Goal: Transaction & Acquisition: Purchase product/service

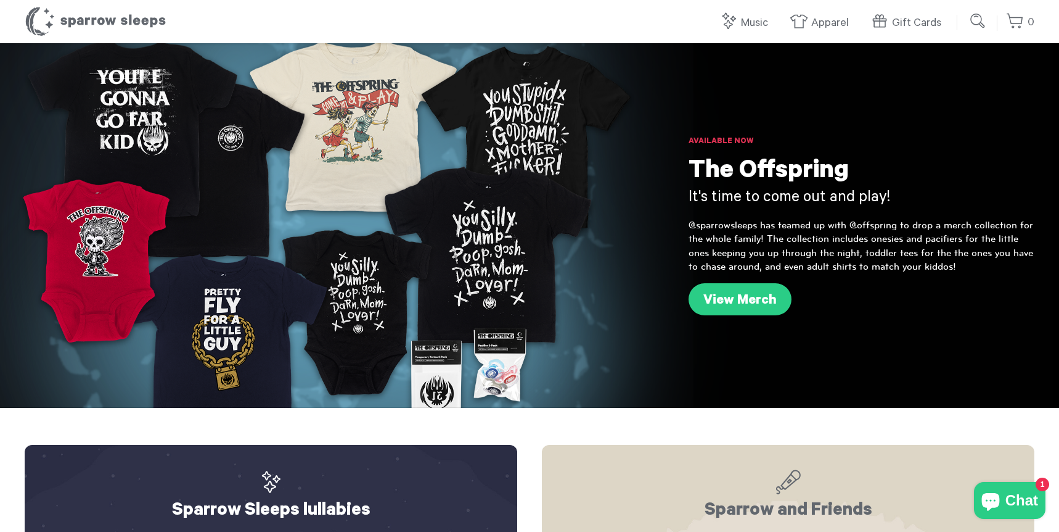
click at [971, 20] on input "submit" at bounding box center [978, 21] width 25 height 25
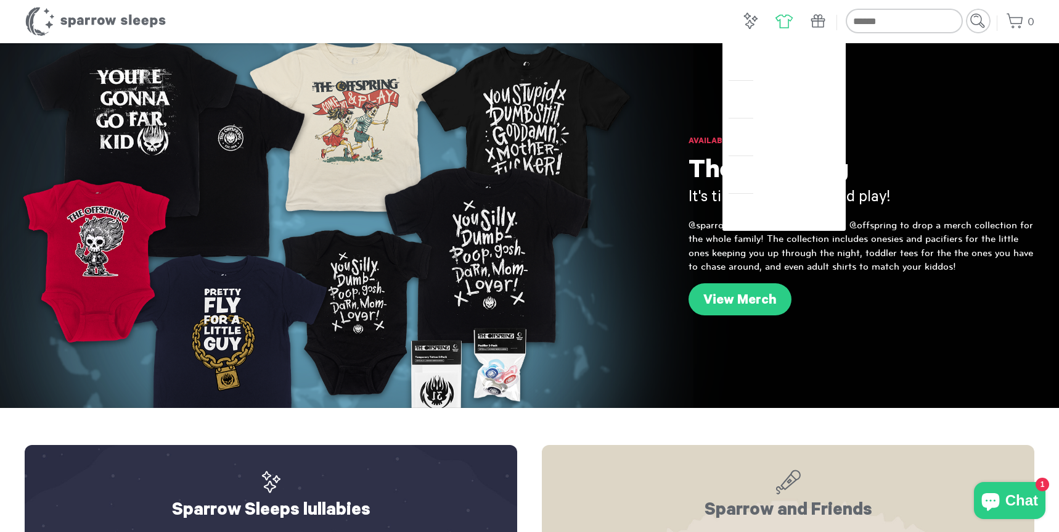
click at [780, 19] on link "Apparel" at bounding box center [784, 23] width 18 height 27
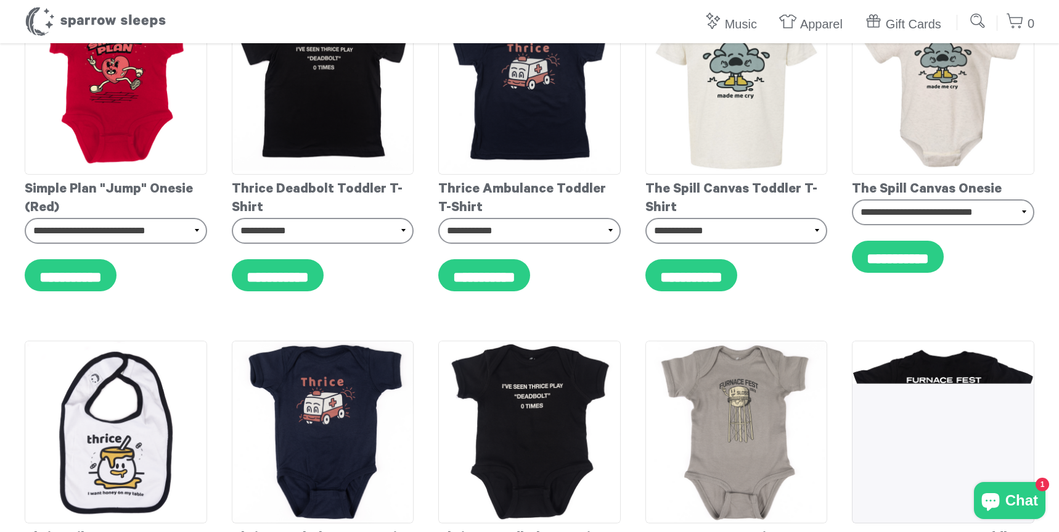
scroll to position [3326, 0]
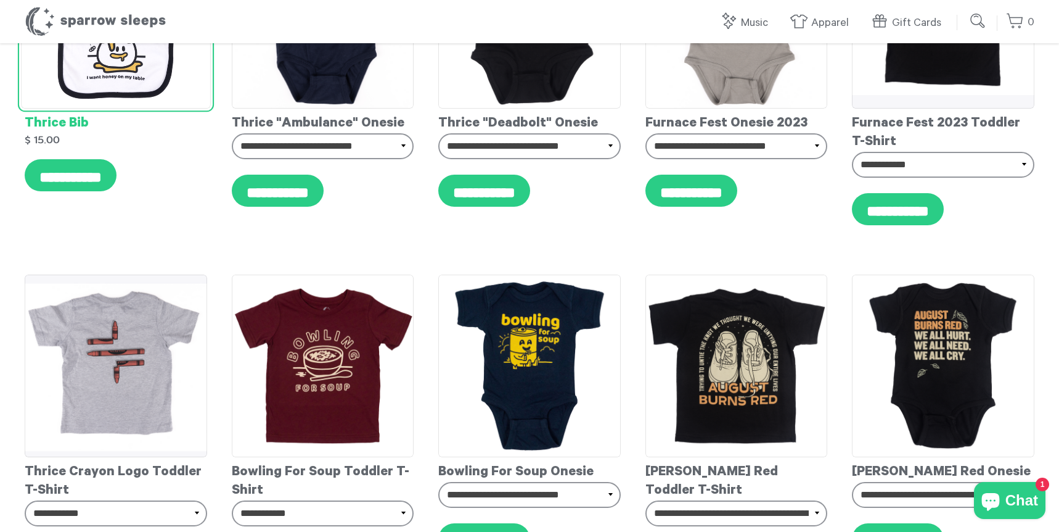
click at [193, 207] on div "**********" at bounding box center [115, 82] width 207 height 336
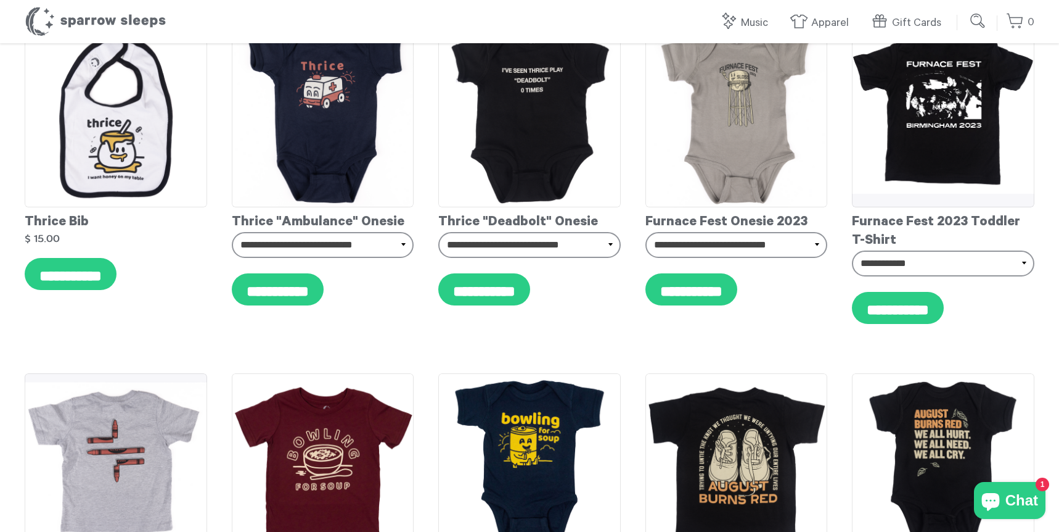
scroll to position [0, 0]
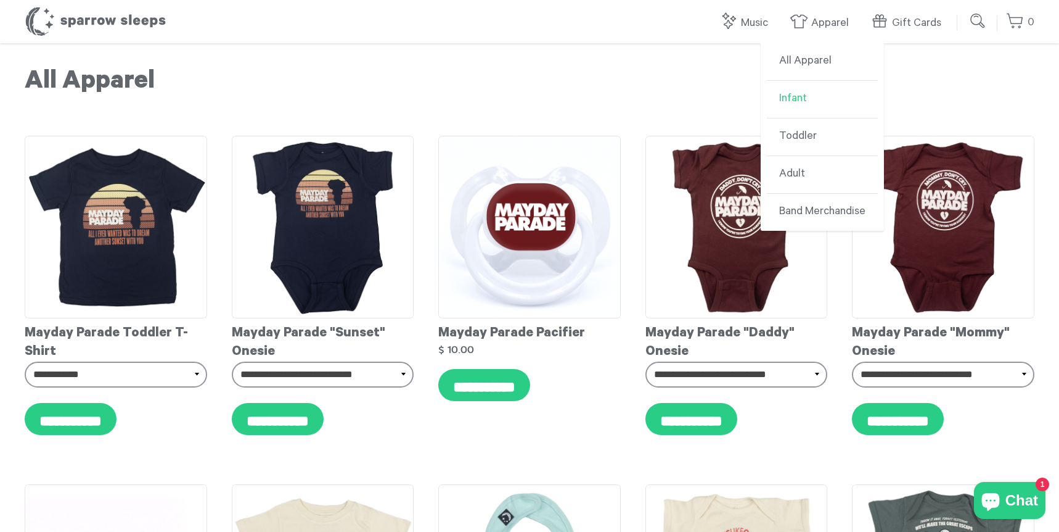
click at [799, 99] on link "Infant" at bounding box center [822, 100] width 111 height 38
